Goal: Find contact information: Find contact information

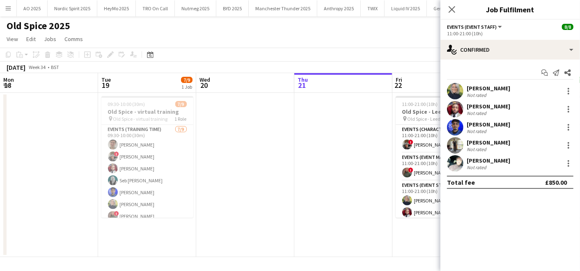
scroll to position [0, 312]
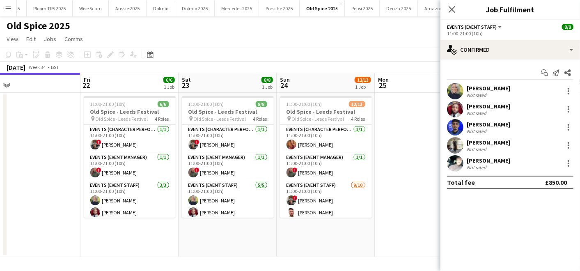
click at [53, 157] on app-date-cell at bounding box center [31, 175] width 98 height 164
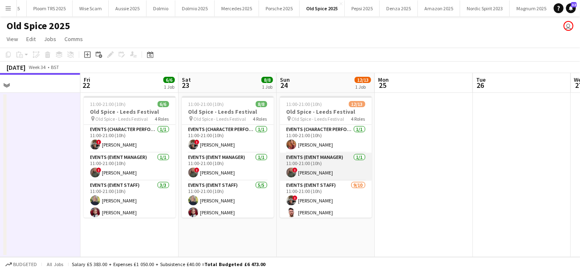
scroll to position [125, 0]
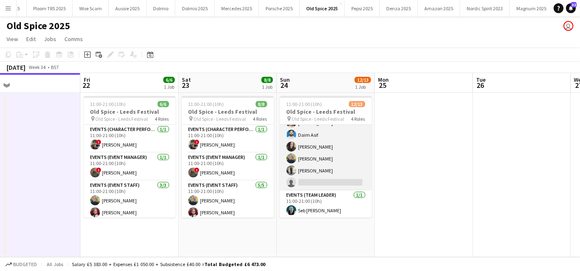
click at [325, 182] on app-card-role "Events (Event Staff) [DATE] 11:00-21:00 (10h) ! [PERSON_NAME] [PERSON_NAME] [PE…" at bounding box center [326, 122] width 92 height 135
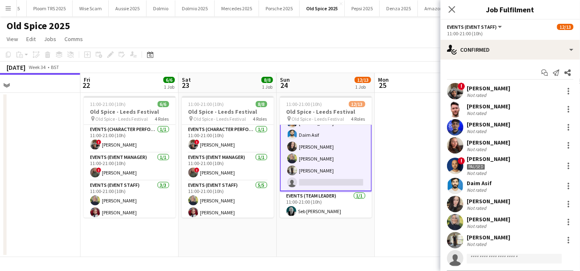
scroll to position [19, 0]
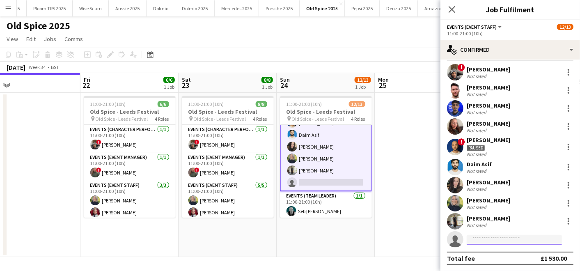
click at [515, 237] on input at bounding box center [514, 240] width 95 height 10
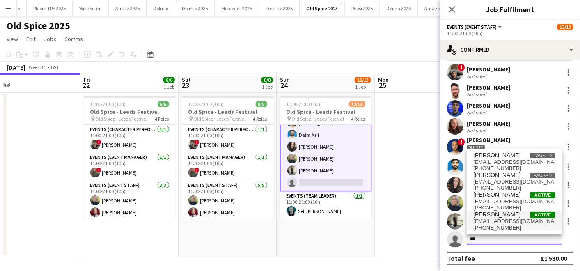
type input "***"
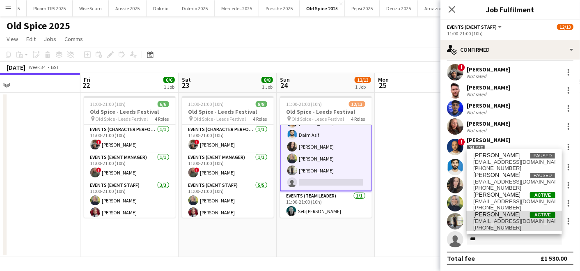
click at [502, 220] on span "[EMAIL_ADDRESS][DOMAIN_NAME]" at bounding box center [514, 221] width 82 height 7
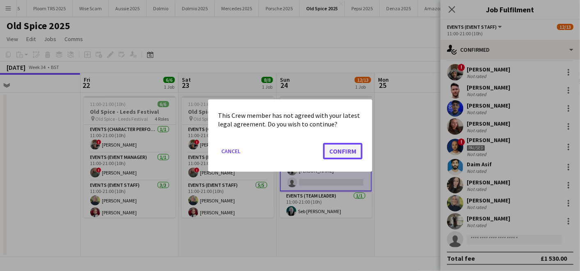
click at [353, 150] on button "Confirm" at bounding box center [342, 151] width 39 height 16
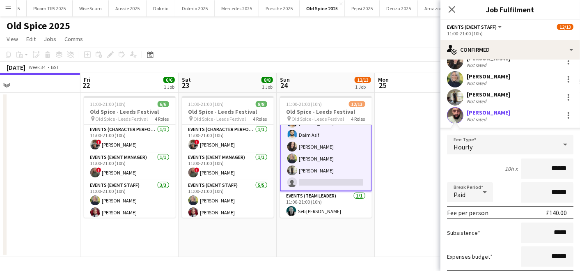
scroll to position [204, 0]
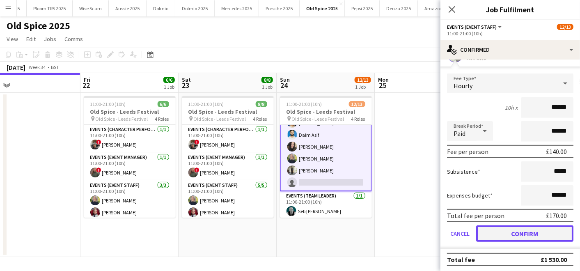
click at [517, 236] on button "Confirm" at bounding box center [524, 233] width 97 height 16
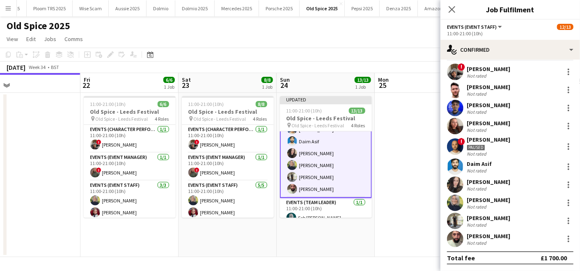
scroll to position [19, 0]
click at [321, 176] on app-card-role "Events (Event Staff) [DATE] 11:00-21:00 (10h) ! [PERSON_NAME] [PERSON_NAME] [PE…" at bounding box center [326, 129] width 92 height 137
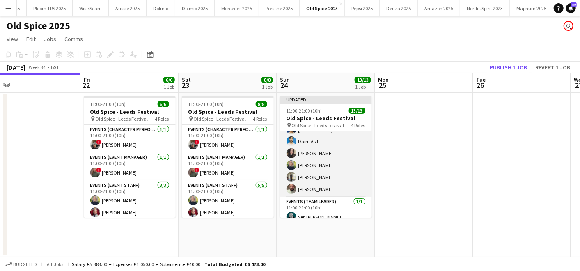
click at [321, 176] on app-card-role "Events (Event Staff) [DATE] 11:00-21:00 (10h) ! [PERSON_NAME] [PERSON_NAME] [PE…" at bounding box center [326, 129] width 92 height 135
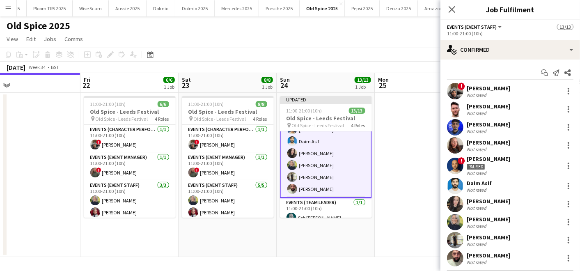
click at [484, 257] on div "[PERSON_NAME]" at bounding box center [489, 255] width 44 height 7
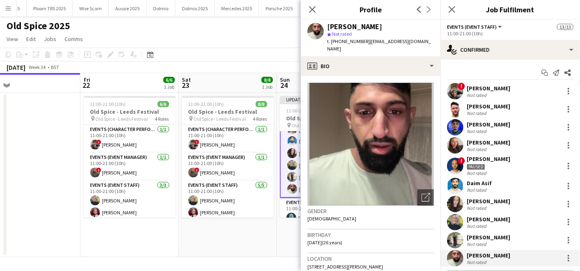
click at [365, 40] on span "| [EMAIL_ADDRESS][DOMAIN_NAME]" at bounding box center [379, 45] width 104 height 14
click at [368, 45] on div "t. [PHONE_NUMBER] | [EMAIL_ADDRESS][DOMAIN_NAME]" at bounding box center [380, 45] width 107 height 15
drag, startPoint x: 366, startPoint y: 40, endPoint x: 377, endPoint y: 48, distance: 13.1
click at [377, 48] on div "t. [PHONE_NUMBER] | [EMAIL_ADDRESS][DOMAIN_NAME]" at bounding box center [380, 45] width 107 height 15
copy span "[EMAIL_ADDRESS][DOMAIN_NAME]"
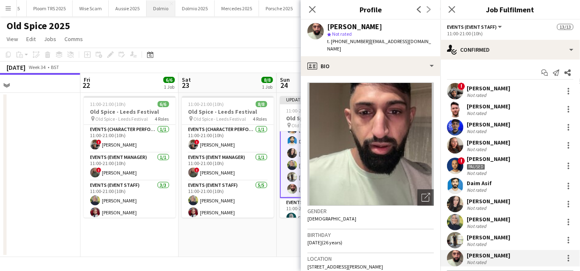
copy span "[EMAIL_ADDRESS][DOMAIN_NAME]"
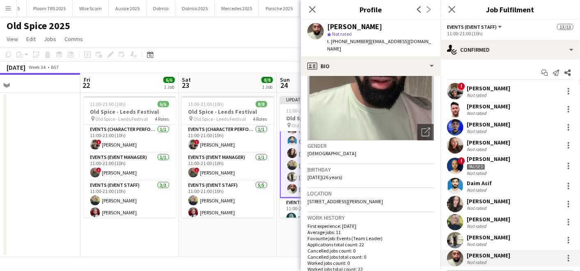
scroll to position [66, 0]
drag, startPoint x: 339, startPoint y: 40, endPoint x: 363, endPoint y: 40, distance: 24.2
click at [363, 40] on span "t. [PHONE_NUMBER]" at bounding box center [348, 41] width 43 height 6
copy span "7512125446"
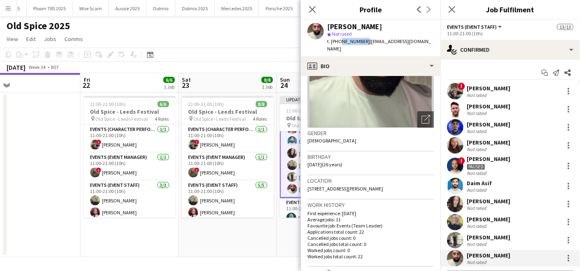
drag, startPoint x: 309, startPoint y: 186, endPoint x: 400, endPoint y: 193, distance: 91.8
click at [400, 193] on div "Location [STREET_ADDRESS][PERSON_NAME]" at bounding box center [371, 187] width 126 height 24
copy span "[STREET_ADDRESS][PERSON_NAME]"
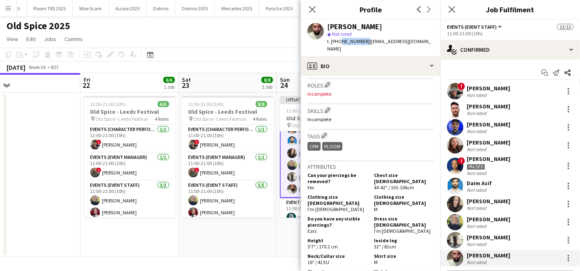
scroll to position [303, 0]
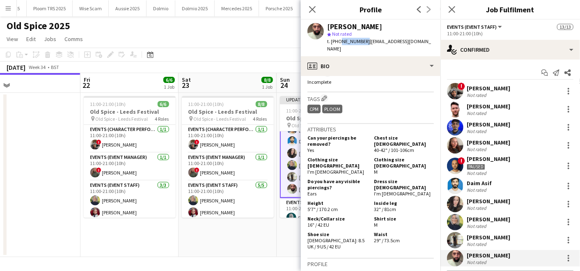
click at [70, 158] on app-date-cell at bounding box center [31, 175] width 98 height 164
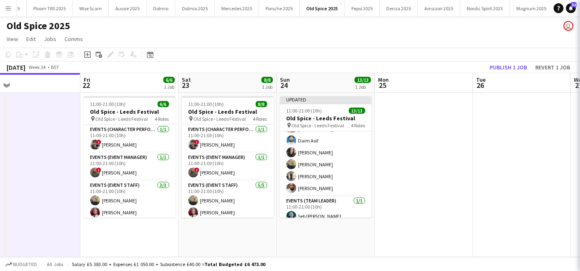
scroll to position [125, 0]
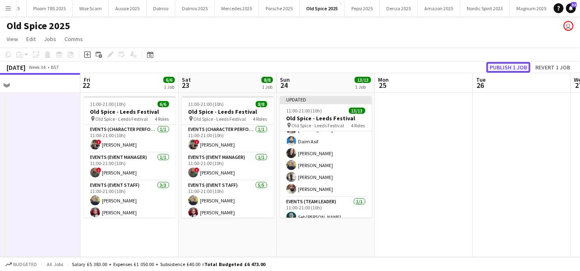
click at [511, 65] on button "Publish 1 job" at bounding box center [509, 67] width 44 height 11
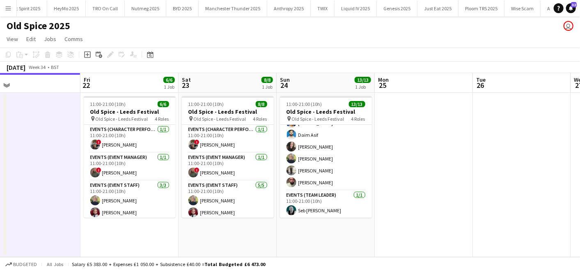
scroll to position [0, 0]
click at [72, 5] on button "Nordic Spirit 2025 Close" at bounding box center [73, 8] width 50 height 16
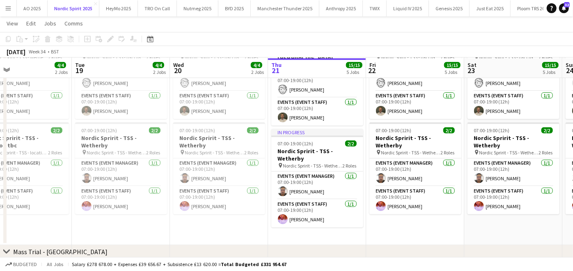
scroll to position [220, 0]
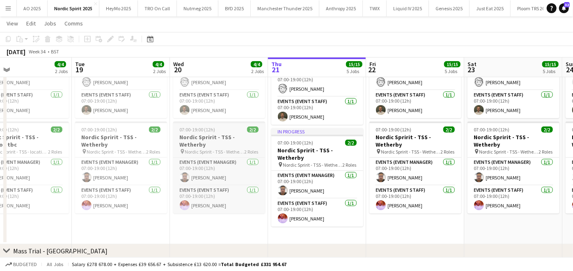
click at [206, 136] on h3 "Nordic Spririt - TSS - Wetherby" at bounding box center [219, 140] width 92 height 15
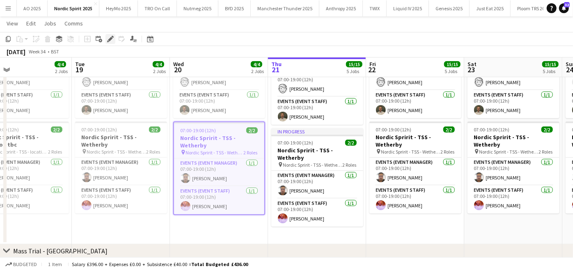
click at [110, 39] on icon at bounding box center [110, 39] width 5 height 5
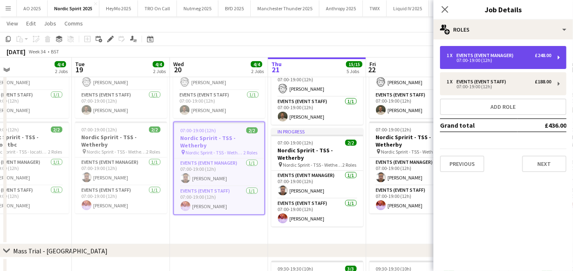
click at [477, 54] on div "Events (Event Manager)" at bounding box center [487, 56] width 60 height 6
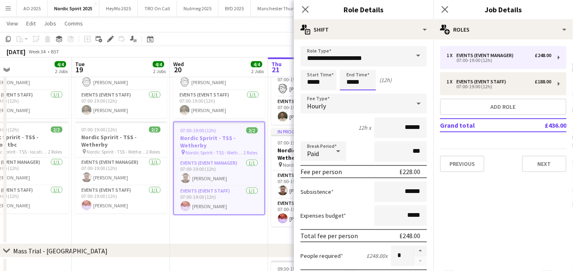
scroll to position [0, 0]
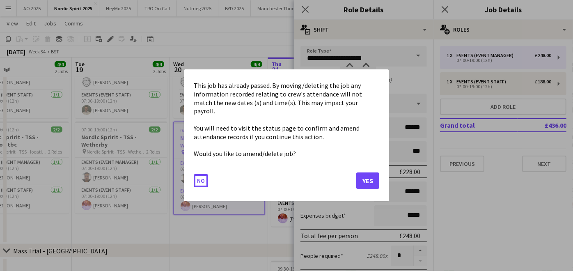
click at [374, 173] on button "Yes" at bounding box center [367, 181] width 23 height 16
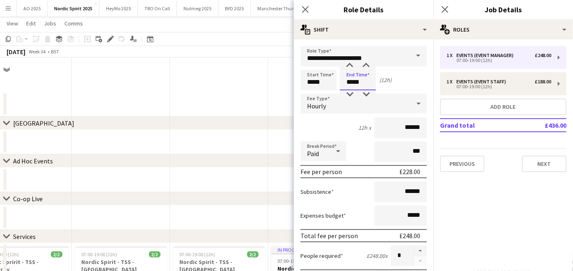
scroll to position [220, 0]
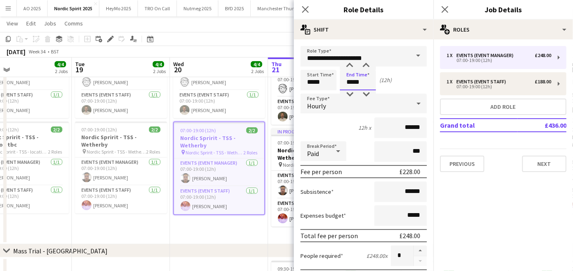
type input "*****"
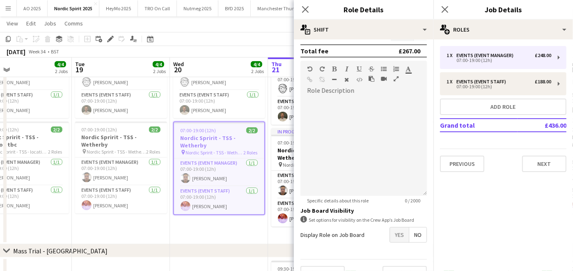
scroll to position [240, 0]
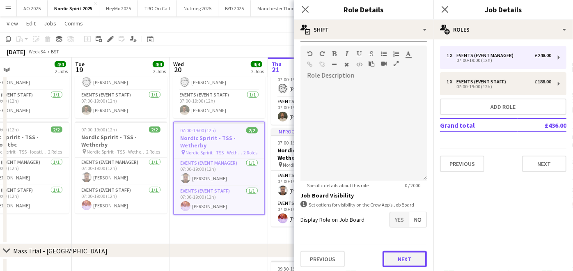
click at [386, 253] on button "Next" at bounding box center [405, 259] width 44 height 16
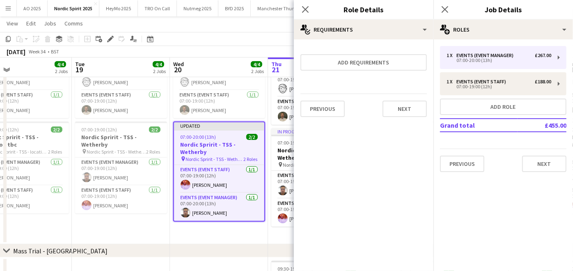
click at [240, 243] on app-date-cell "07:00-19:00 (12h) 2/2 Nordic Spirit - TSS - [GEOGRAPHIC_DATA] pin Nordic Spirit…" at bounding box center [219, 133] width 98 height 221
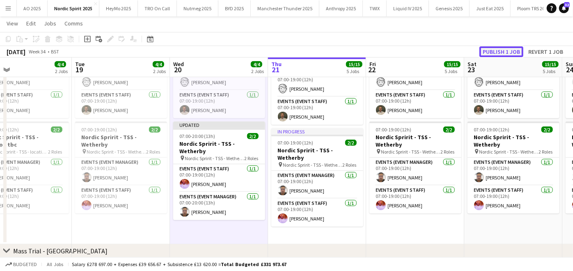
click at [507, 54] on button "Publish 1 job" at bounding box center [502, 51] width 44 height 11
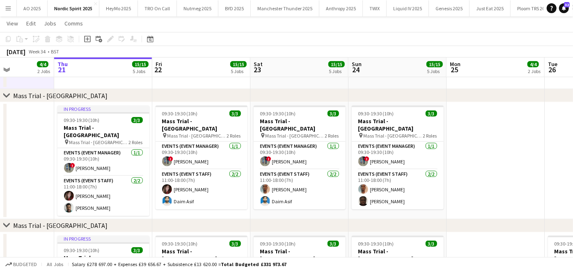
scroll to position [0, 240]
drag, startPoint x: 5, startPoint y: 6, endPoint x: 6, endPoint y: 10, distance: 4.4
click at [6, 10] on button "Menu" at bounding box center [8, 8] width 16 height 16
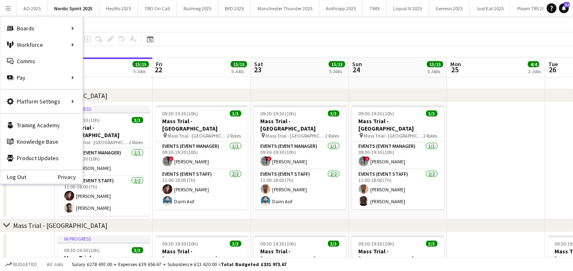
click at [6, 10] on app-icon "Menu" at bounding box center [8, 8] width 7 height 7
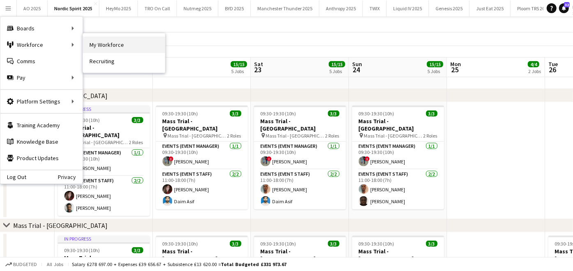
click at [124, 50] on link "My Workforce" at bounding box center [124, 45] width 82 height 16
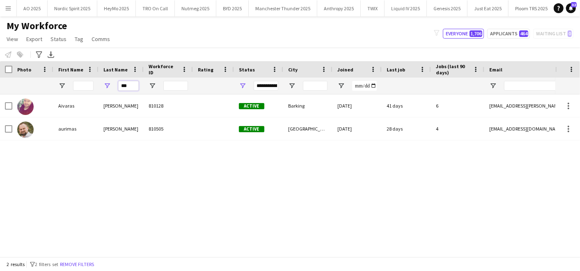
click at [129, 82] on input "***" at bounding box center [128, 86] width 21 height 10
type input "*"
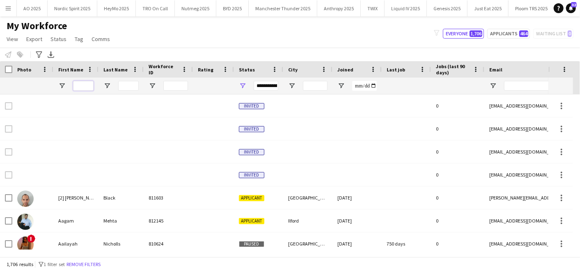
click at [82, 87] on input "First Name Filter Input" at bounding box center [83, 86] width 21 height 10
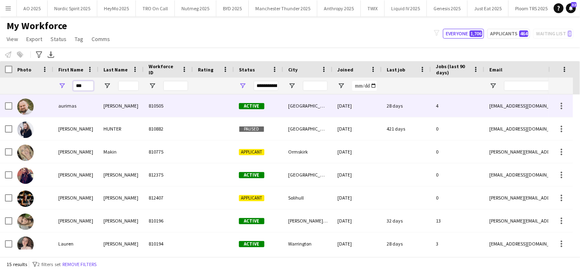
type input "***"
click at [79, 109] on div "aurimas" at bounding box center [75, 105] width 45 height 23
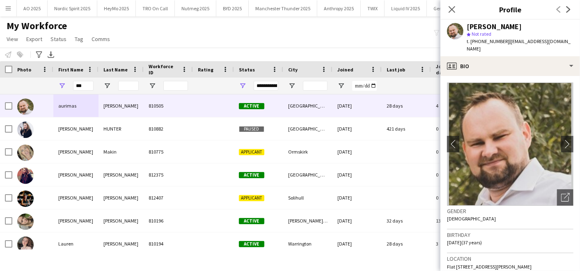
click at [469, 26] on div "[PERSON_NAME]" at bounding box center [494, 26] width 55 height 7
drag, startPoint x: 471, startPoint y: 28, endPoint x: 535, endPoint y: 21, distance: 64.5
click at [535, 21] on div "[PERSON_NAME] star Not rated t. [PHONE_NUMBER] | [EMAIL_ADDRESS][DOMAIN_NAME]" at bounding box center [511, 38] width 140 height 37
copy div "[PERSON_NAME]"
